Goal: Task Accomplishment & Management: Use online tool/utility

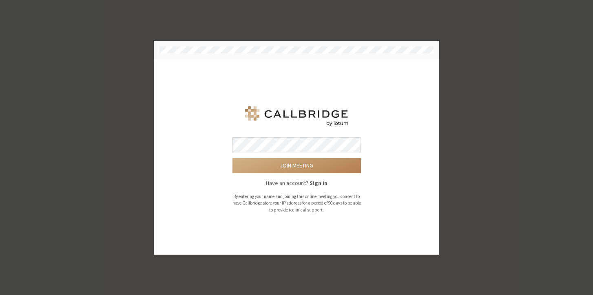
click at [166, 161] on div "Join meeting Have an account? Sign in By entering your name and joining this on…" at bounding box center [296, 157] width 268 height 113
click at [283, 163] on button "Join meeting" at bounding box center [296, 165] width 128 height 15
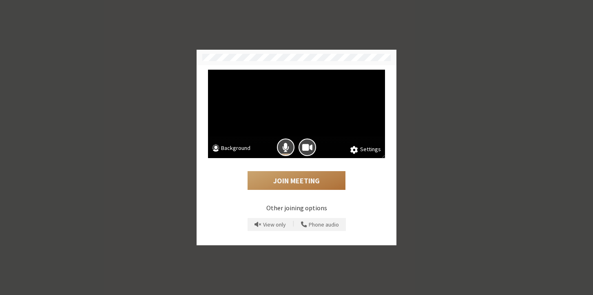
click at [309, 188] on button "Join Meeting" at bounding box center [296, 180] width 98 height 19
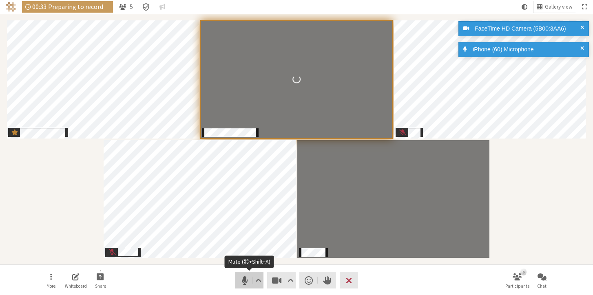
click at [245, 281] on span "Mute (⌘+Shift+A)" at bounding box center [244, 280] width 11 height 11
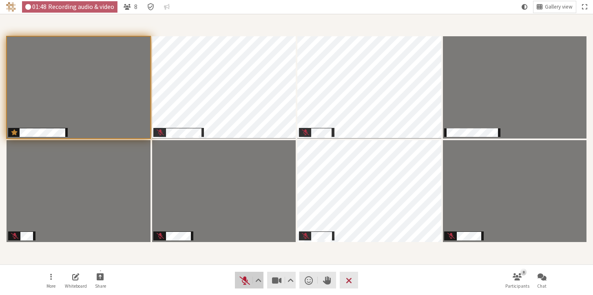
click at [240, 283] on span "Unmute (⌘+Shift+A)" at bounding box center [244, 280] width 11 height 11
click at [245, 278] on span "Mute (⌘+Shift+A)" at bounding box center [244, 280] width 11 height 11
click at [277, 281] on span "Stop video (⌘+Shift+V)" at bounding box center [276, 280] width 11 height 11
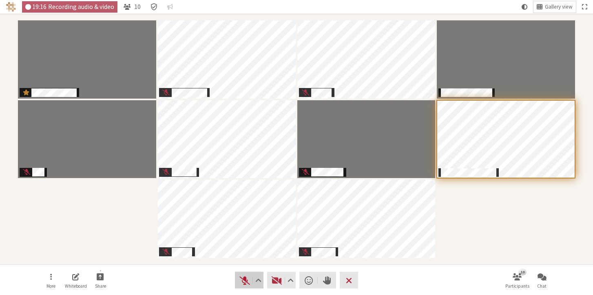
click at [243, 279] on span "Unmute (⌘+Shift+A)" at bounding box center [244, 280] width 11 height 11
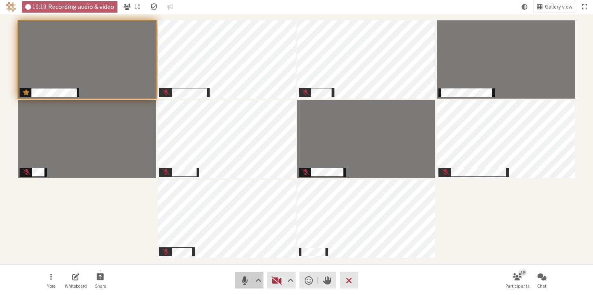
click at [244, 279] on span "Mute (⌘+Shift+A)" at bounding box center [244, 280] width 11 height 11
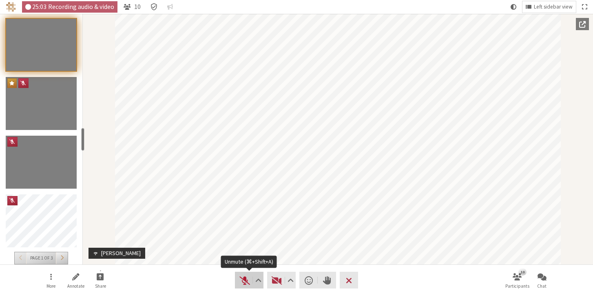
click at [247, 281] on span "Unmute (⌘+Shift+A)" at bounding box center [244, 280] width 11 height 11
click at [244, 280] on span "Mute (⌘+Shift+A)" at bounding box center [244, 280] width 11 height 11
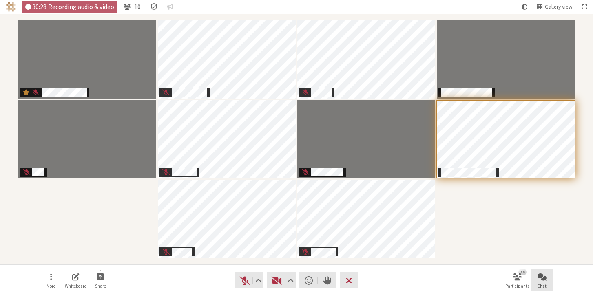
click at [539, 281] on span "Open chat" at bounding box center [541, 276] width 9 height 9
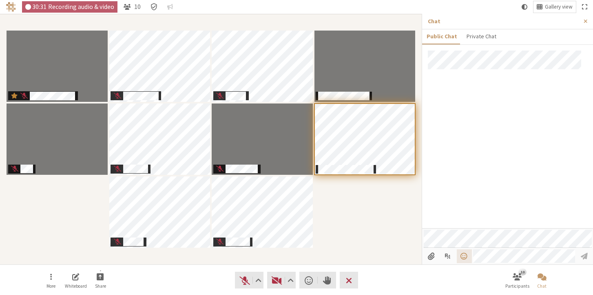
click at [468, 257] on span "Open menu" at bounding box center [463, 256] width 9 height 8
click at [311, 283] on span "Send a reaction" at bounding box center [308, 280] width 8 height 11
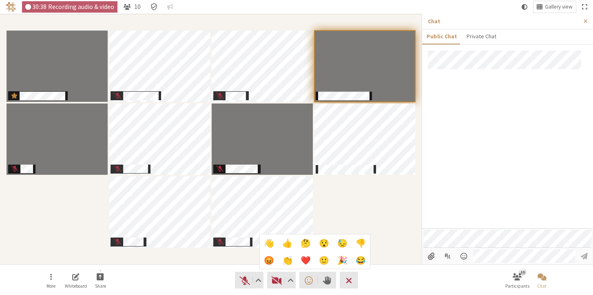
click at [351, 209] on div "Participants" at bounding box center [211, 139] width 410 height 239
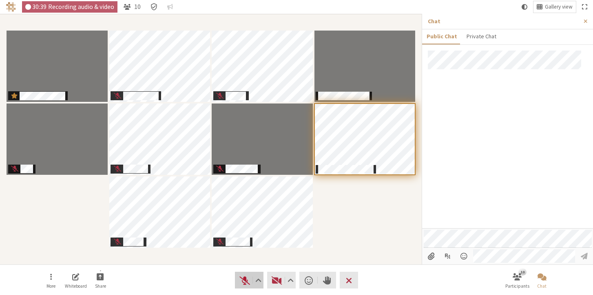
click at [245, 275] on span "Unmute (⌘+Shift+A)" at bounding box center [244, 280] width 11 height 11
